Goal: Task Accomplishment & Management: Complete application form

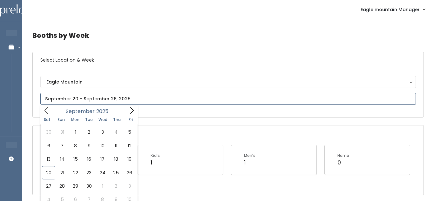
click at [102, 101] on input "text" at bounding box center [227, 99] width 375 height 12
type input "September 20 to September 26"
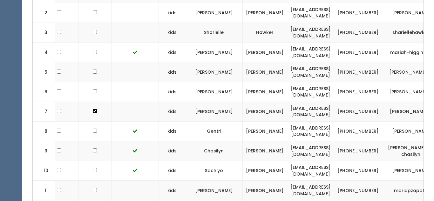
scroll to position [0, 83]
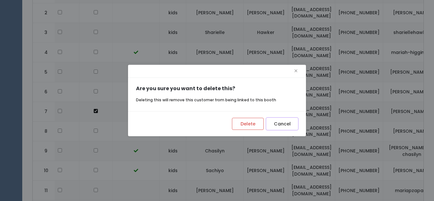
click at [281, 121] on button "Cancel" at bounding box center [282, 124] width 32 height 12
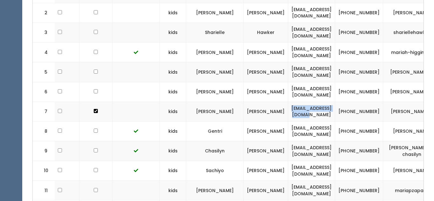
drag, startPoint x: 258, startPoint y: 111, endPoint x: 304, endPoint y: 112, distance: 46.1
click at [304, 112] on td "tiffk.lires@gmail.com" at bounding box center [311, 112] width 47 height 20
copy td "tiffk.lires@gmail.com"
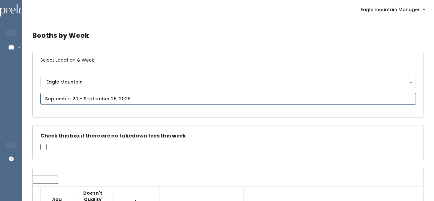
click at [97, 100] on input "text" at bounding box center [227, 99] width 375 height 12
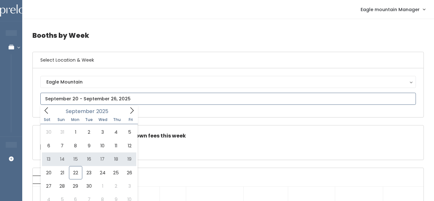
click at [127, 112] on span at bounding box center [132, 110] width 12 height 10
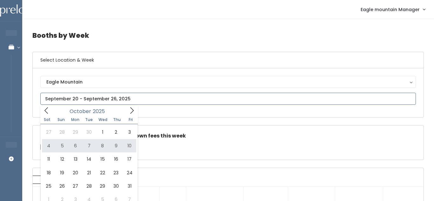
type input "October 4 to October 10"
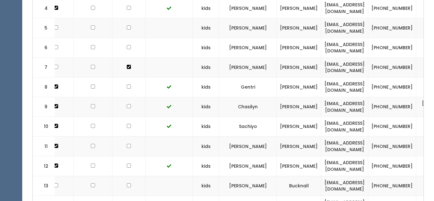
scroll to position [287, 0]
drag, startPoint x: 289, startPoint y: 86, endPoint x: 342, endPoint y: 89, distance: 52.4
click at [342, 89] on td "[EMAIL_ADDRESS][DOMAIN_NAME]" at bounding box center [344, 87] width 47 height 20
copy td "[EMAIL_ADDRESS][DOMAIN_NAME]"
click at [321, 76] on td "[EMAIL_ADDRESS][DOMAIN_NAME]" at bounding box center [344, 68] width 47 height 20
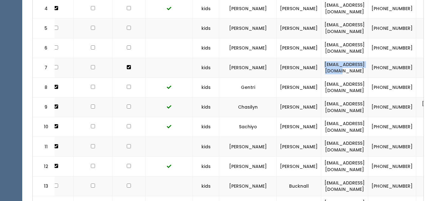
drag, startPoint x: 290, startPoint y: 68, endPoint x: 336, endPoint y: 63, distance: 46.3
click at [336, 63] on td "[EMAIL_ADDRESS][DOMAIN_NAME]" at bounding box center [344, 68] width 47 height 20
copy td "[EMAIL_ADDRESS][DOMAIN_NAME]"
drag, startPoint x: 359, startPoint y: 62, endPoint x: 377, endPoint y: 70, distance: 20.3
click at [377, 70] on td "[PHONE_NUMBER]" at bounding box center [392, 68] width 48 height 20
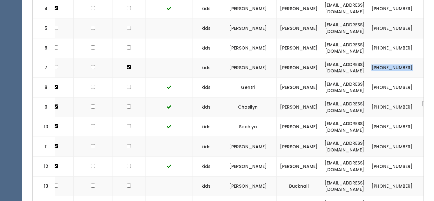
copy td "[PHONE_NUMBER]"
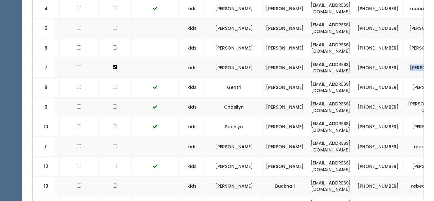
scroll to position [0, 84]
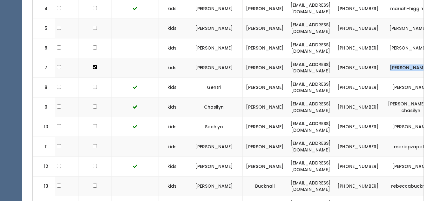
drag, startPoint x: 399, startPoint y: 63, endPoint x: 416, endPoint y: 72, distance: 19.3
click at [416, 72] on tr "7 kids Tiffany Christensen tiffk.lires@gmail.com (801) 615-0811 tiffany-christe…" at bounding box center [208, 68] width 518 height 20
copy tbody "tiffany-christensen-1"
click at [201, 105] on td "Chasilyn" at bounding box center [213, 107] width 57 height 20
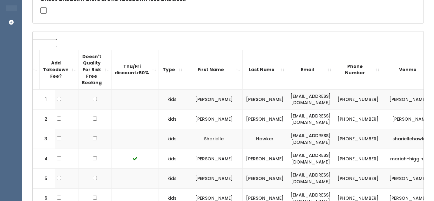
scroll to position [0, 0]
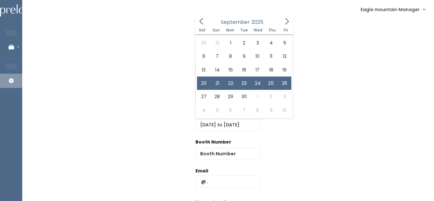
select select "kids"
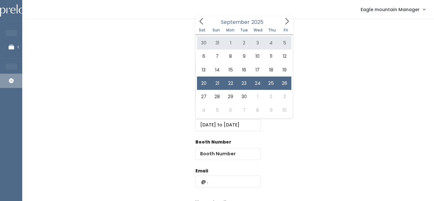
click at [307, 58] on div "Select Location Eagle Mountain Eagle Mountain" at bounding box center [227, 66] width 391 height 29
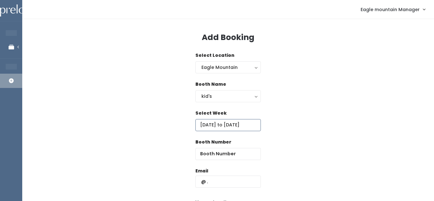
click at [223, 129] on input "September 20 to September 26" at bounding box center [227, 125] width 65 height 12
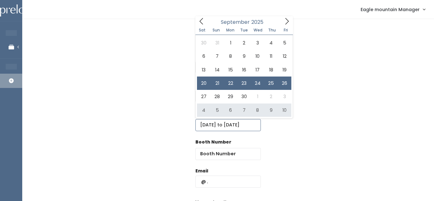
type input "October 4 to October 10"
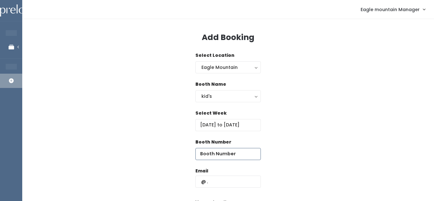
click at [213, 154] on input "number" at bounding box center [227, 154] width 65 height 12
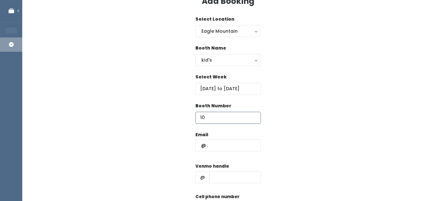
type input "10"
click at [217, 145] on input "text" at bounding box center [227, 145] width 65 height 12
paste input "tiffk.lires@gmail.com"
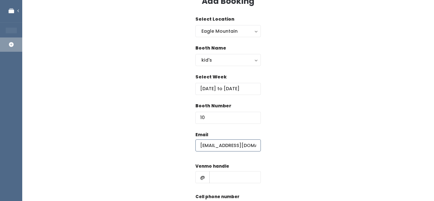
type input "tiffk.lires@gmail.com"
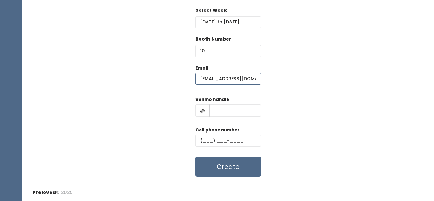
scroll to position [101, 0]
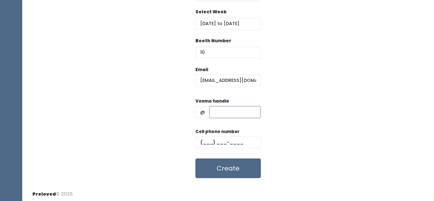
click at [217, 112] on input "text" at bounding box center [234, 112] width 51 height 12
paste input "(801) 615-0811"
type input "(801) 615-0811"
click at [226, 136] on input "text" at bounding box center [227, 142] width 65 height 12
paste input "(801) 615-0811"
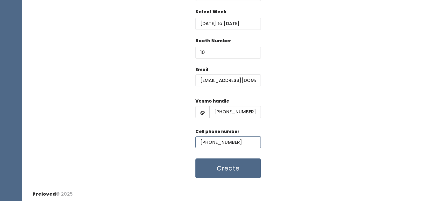
type input "(801) 615-0811"
click at [233, 113] on input "(801) 615-0811" at bounding box center [234, 112] width 51 height 12
paste input "tiffany-christensen-1"
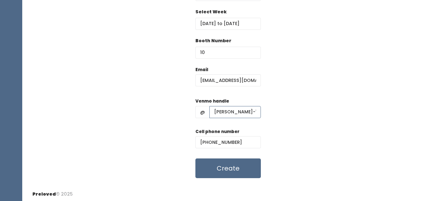
scroll to position [0, 15]
type input "tiffany-christensen-1"
click at [258, 125] on form "Email tiffk.lires@gmail.com Venmo handle @ tiffany-christensen-1 Cell phone num…" at bounding box center [227, 122] width 65 height 112
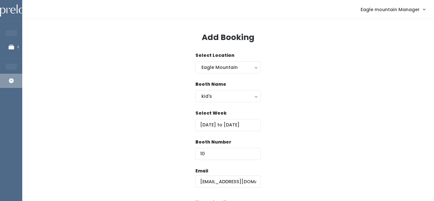
scroll to position [103, 0]
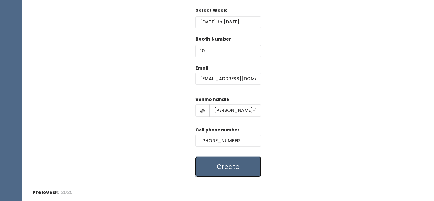
click at [222, 173] on button "Create" at bounding box center [227, 167] width 65 height 20
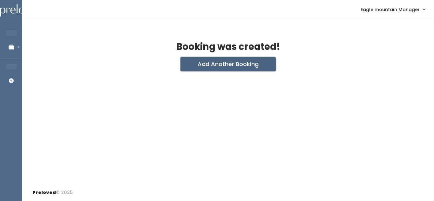
click at [189, 58] on button "Add Another Booking" at bounding box center [227, 64] width 95 height 14
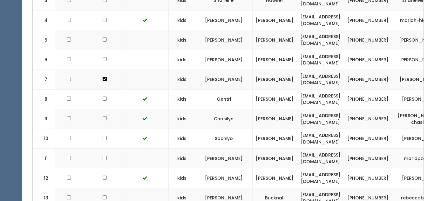
scroll to position [0, 84]
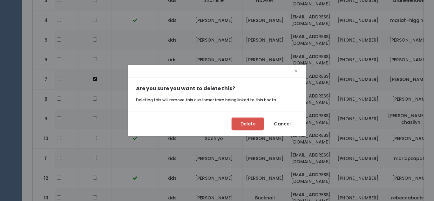
click at [247, 123] on button "Delete" at bounding box center [248, 124] width 32 height 12
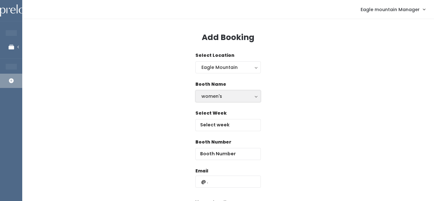
click at [223, 95] on div "women's" at bounding box center [227, 96] width 53 height 7
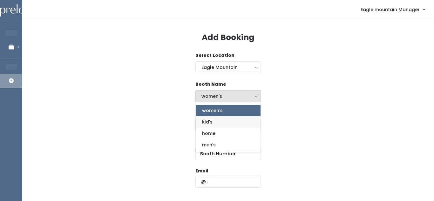
click at [213, 121] on link "kid's" at bounding box center [228, 121] width 65 height 11
select select "kids"
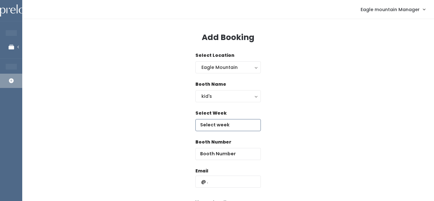
click at [210, 126] on input "text" at bounding box center [227, 125] width 65 height 12
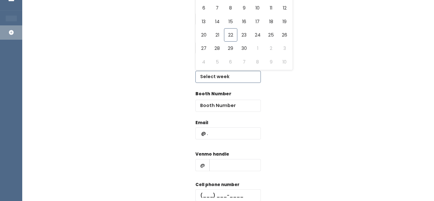
scroll to position [56, 0]
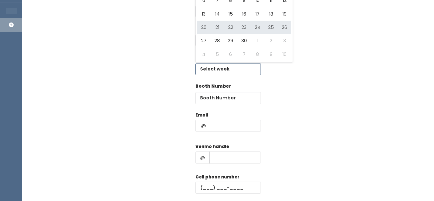
type input "September 20 to September 26"
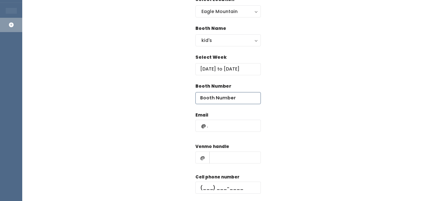
click at [212, 97] on input "number" at bounding box center [227, 98] width 65 height 12
type input "7"
click at [211, 127] on input "text" at bounding box center [227, 126] width 65 height 12
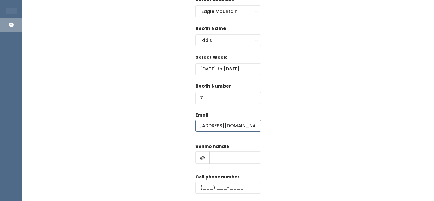
scroll to position [0, 0]
type input "Iammelissaskinner@gmail.com"
click at [228, 160] on input "text" at bounding box center [234, 157] width 51 height 12
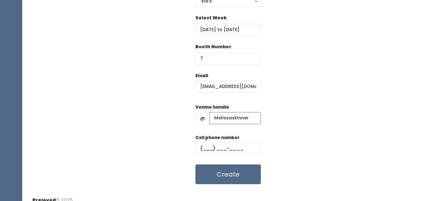
scroll to position [103, 0]
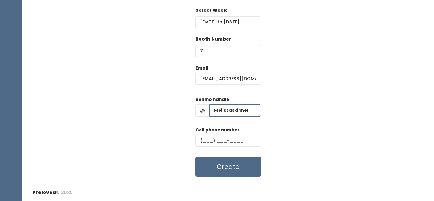
type input "Melissaskinner"
click at [220, 138] on input "text" at bounding box center [227, 141] width 65 height 12
type input "[PHONE_NUMBER]"
click at [236, 170] on button "Create" at bounding box center [227, 167] width 65 height 20
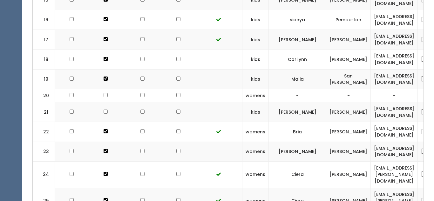
scroll to position [509, 0]
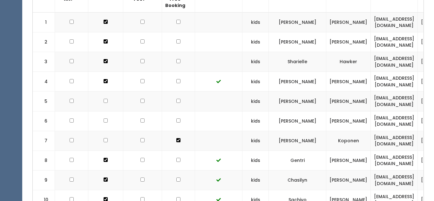
click at [173, 111] on td at bounding box center [178, 101] width 33 height 20
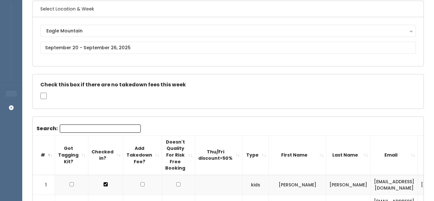
scroll to position [50, 0]
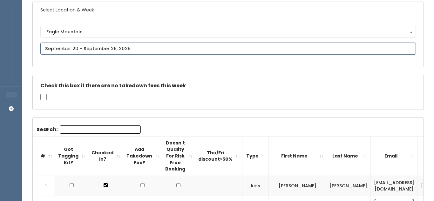
click at [99, 46] on input "text" at bounding box center [227, 49] width 375 height 12
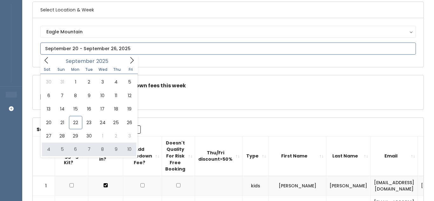
type input "[DATE] to [DATE]"
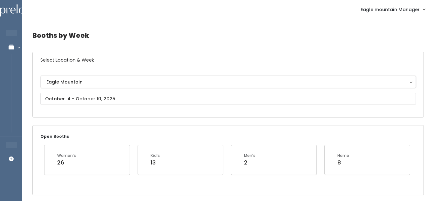
click at [140, 87] on button "Eagle Mountain" at bounding box center [227, 82] width 375 height 12
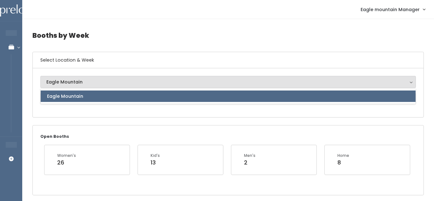
scroll to position [0, 0]
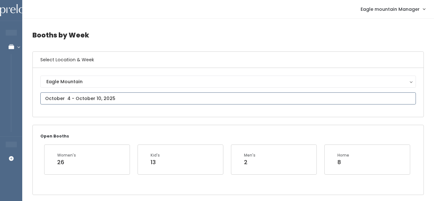
click at [132, 96] on input "text" at bounding box center [227, 98] width 375 height 12
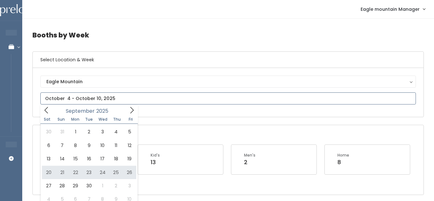
type input "September 20 to September 26"
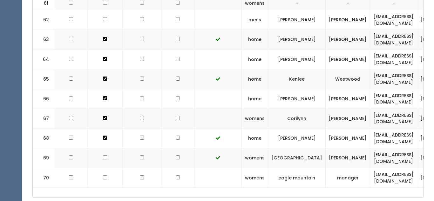
scroll to position [1441, 0]
